Goal: Task Accomplishment & Management: Complete application form

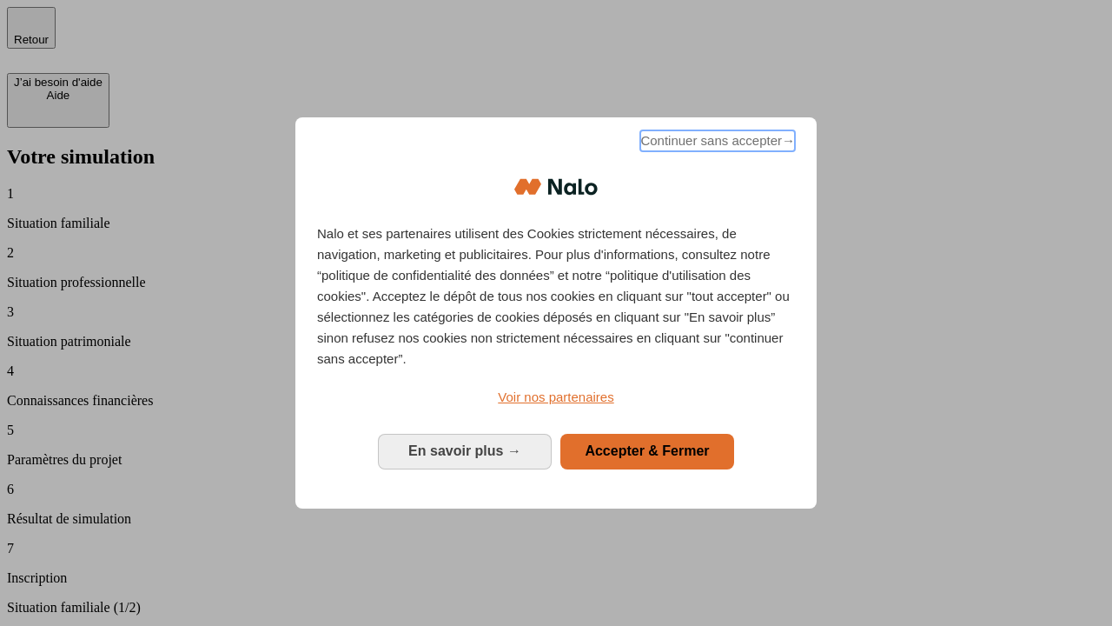
click at [716, 143] on span "Continuer sans accepter →" at bounding box center [718, 140] width 155 height 21
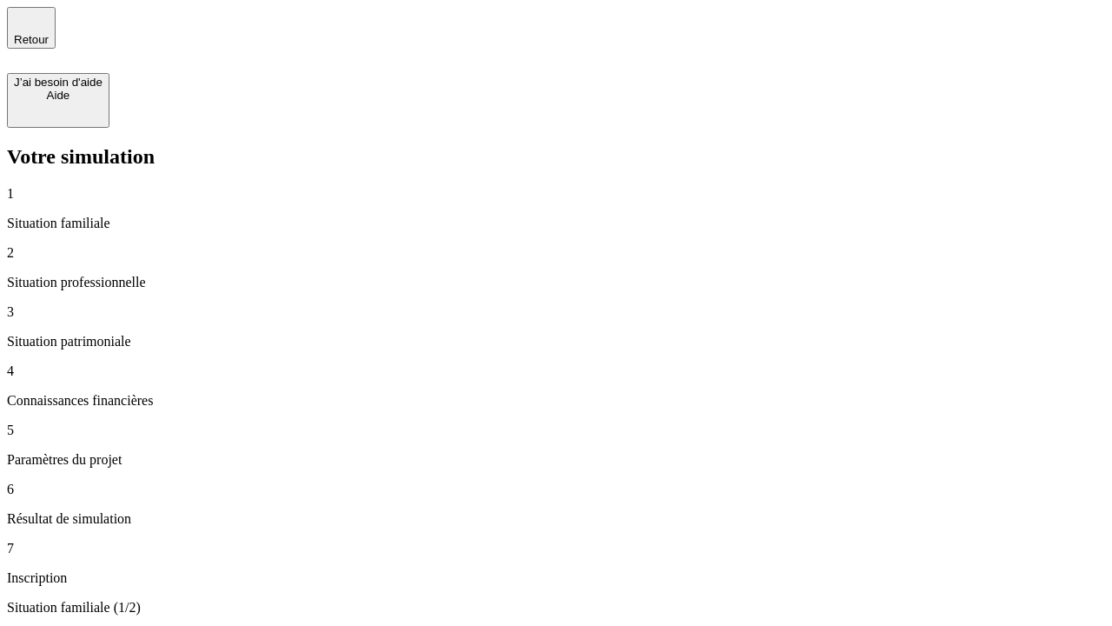
type input "30 000"
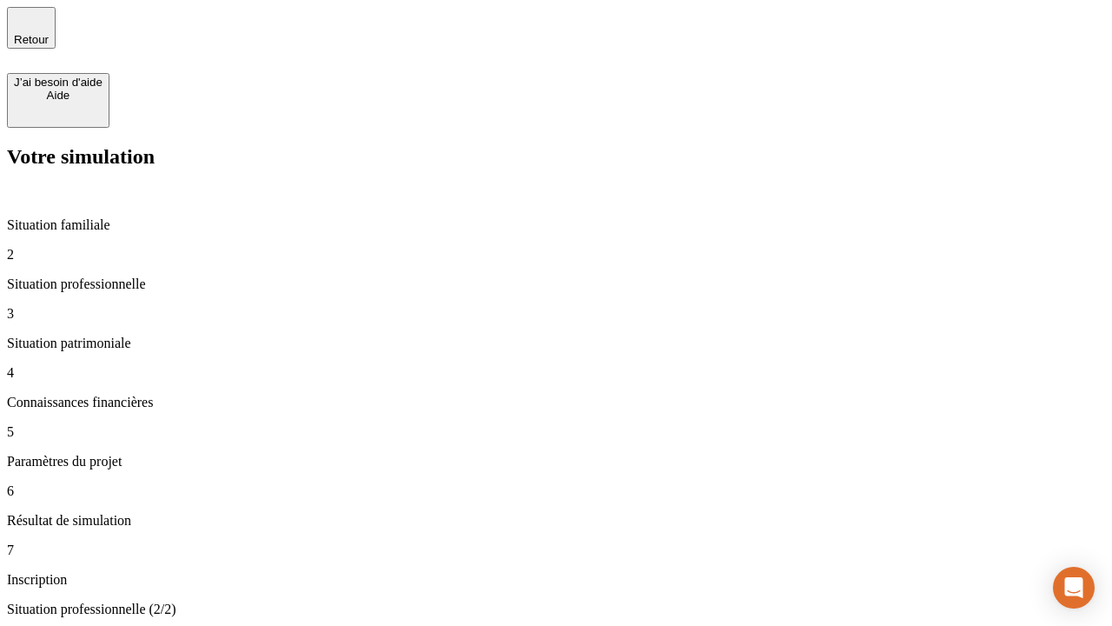
type input "1 000"
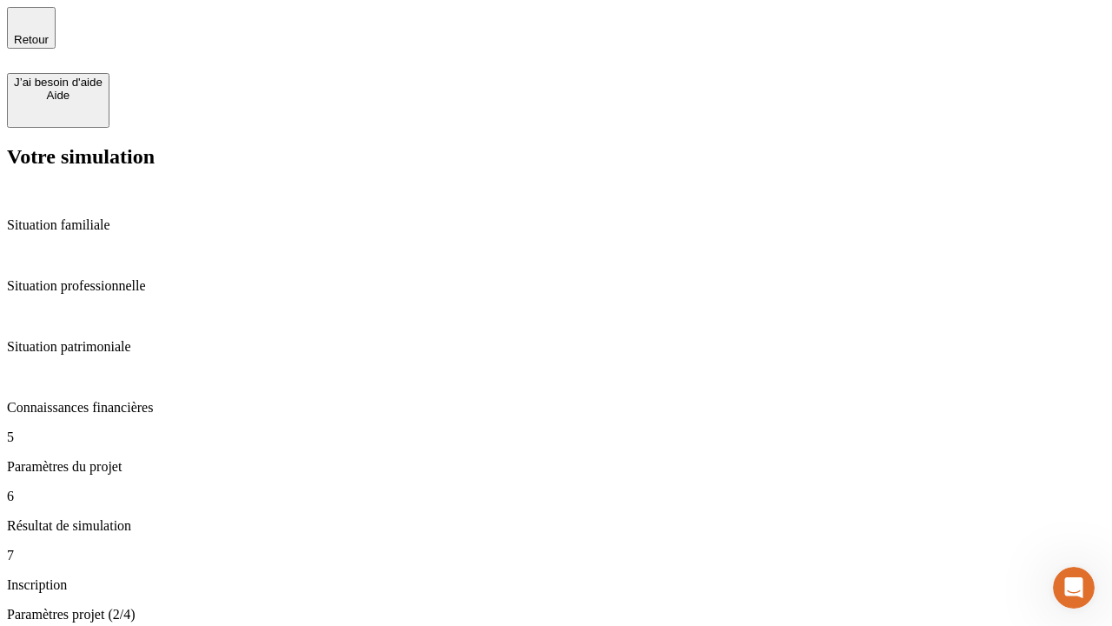
type input "65"
type input "5 000"
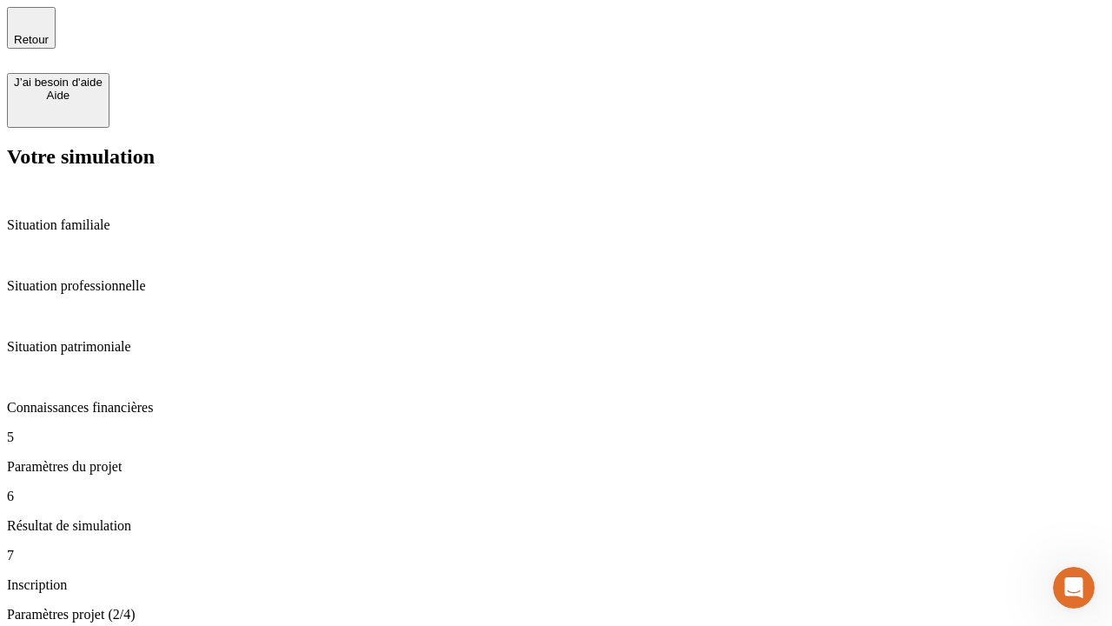
type input "640"
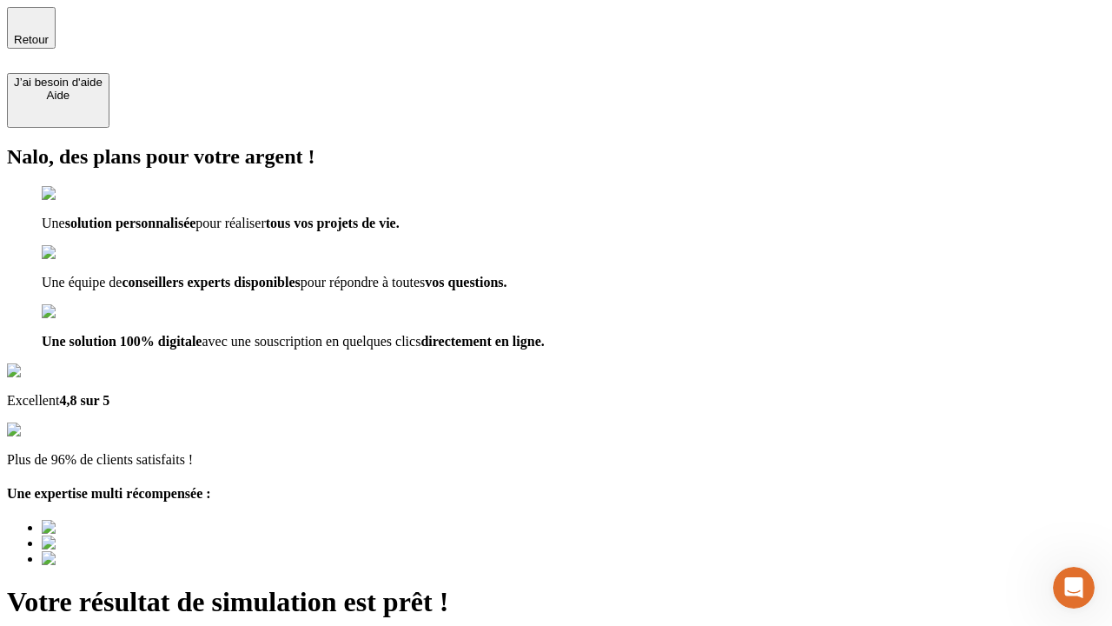
scroll to position [0, 3]
type input "[EMAIL_ADDRESS][DOMAIN_NAME]"
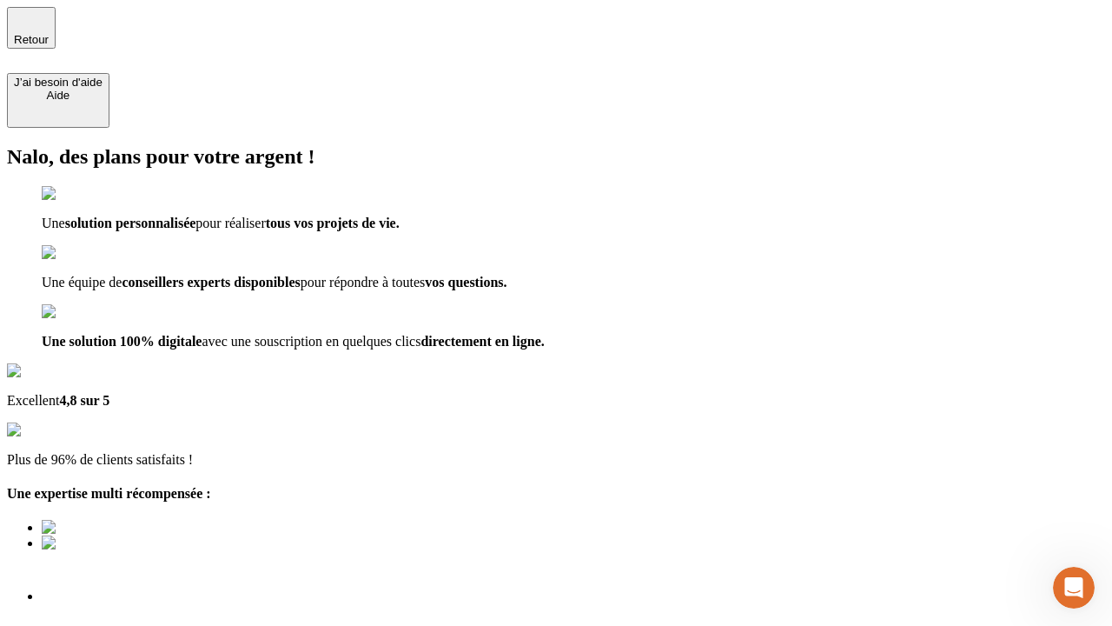
scroll to position [0, 0]
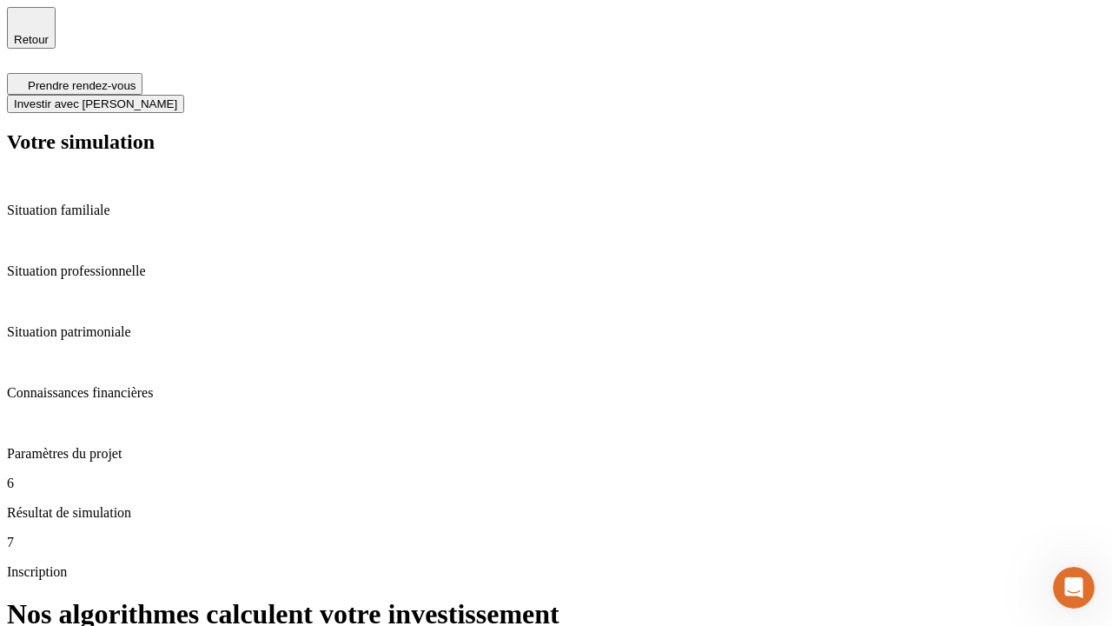
scroll to position [7, 0]
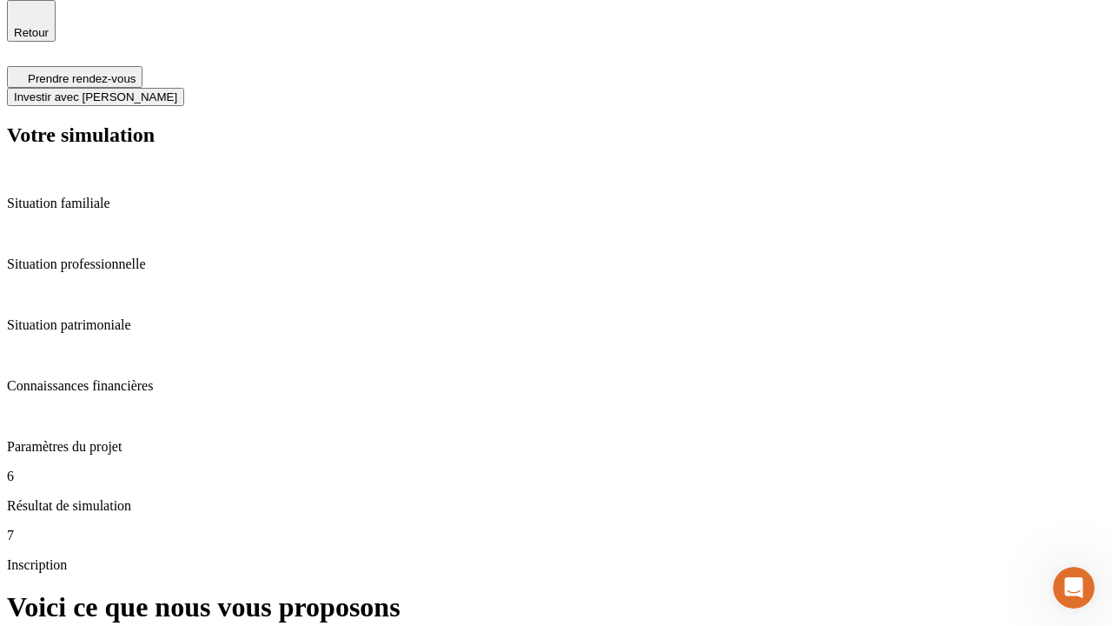
click at [177, 90] on span "Investir avec [PERSON_NAME]" at bounding box center [95, 96] width 163 height 13
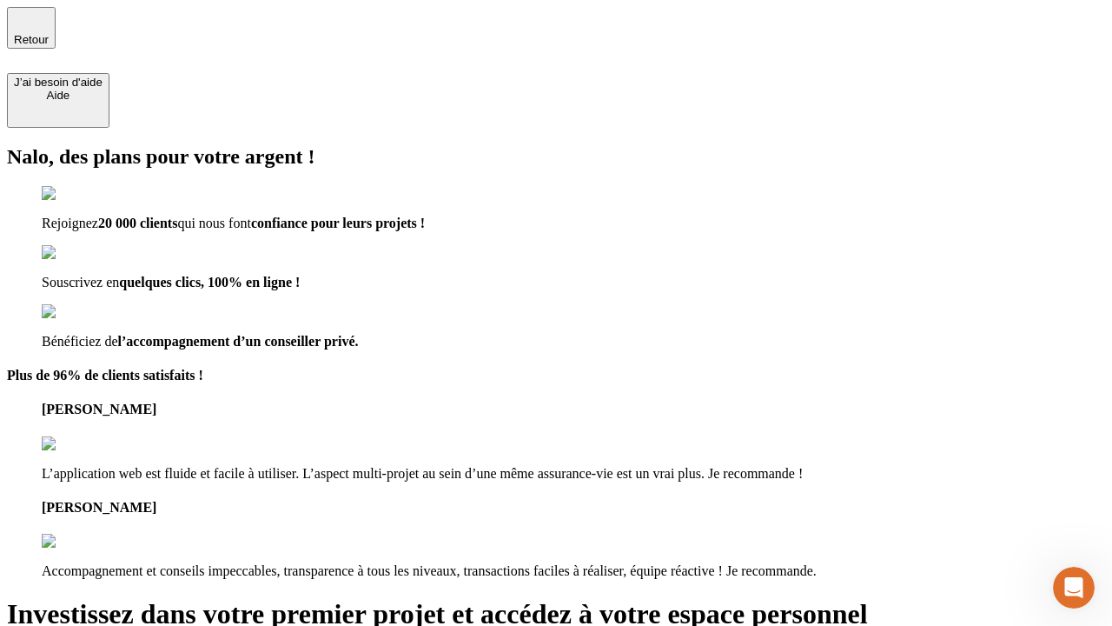
type input "[EMAIL_ADDRESS][DOMAIN_NAME]"
